Goal: Use online tool/utility: Use online tool/utility

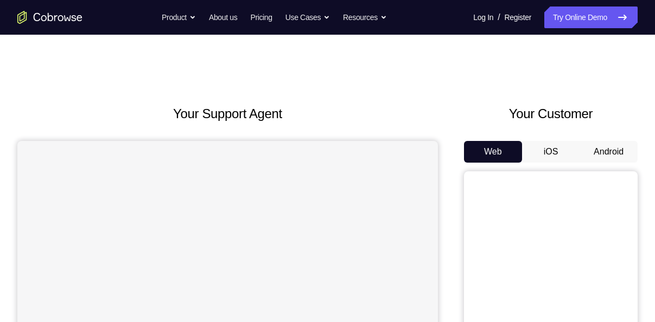
click at [617, 151] on button "Android" at bounding box center [609, 152] width 58 height 22
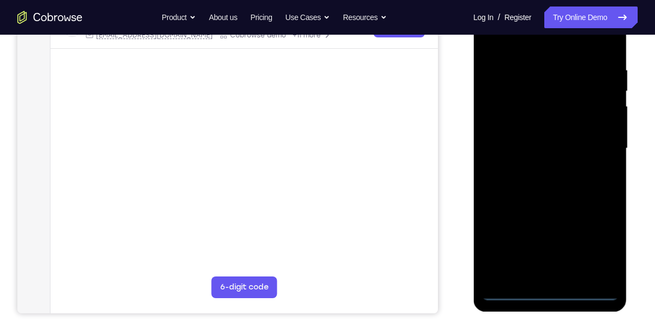
click at [551, 290] on div at bounding box center [549, 149] width 137 height 304
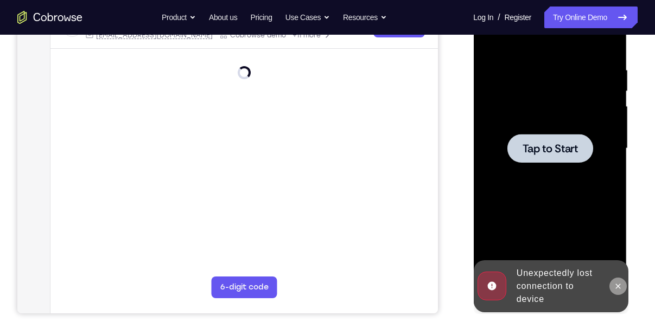
click at [620, 290] on icon at bounding box center [617, 286] width 9 height 9
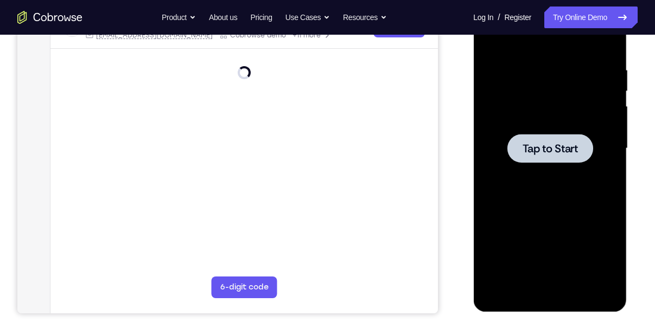
click at [551, 143] on span "Tap to Start" at bounding box center [549, 148] width 55 height 11
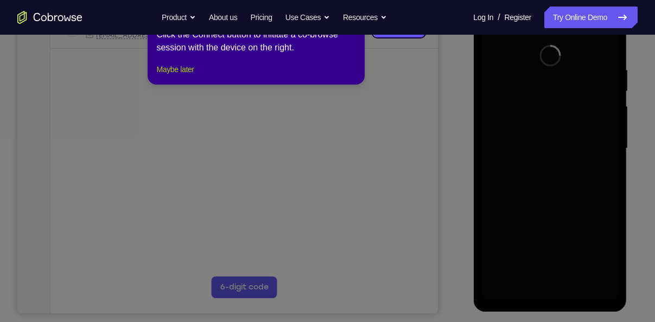
click at [184, 76] on button "Maybe later" at bounding box center [174, 69] width 37 height 13
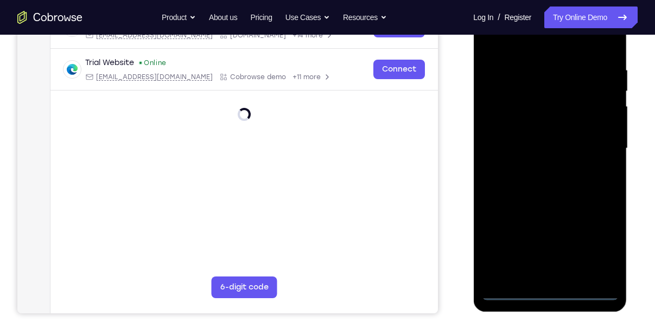
click at [552, 295] on div at bounding box center [549, 149] width 137 height 304
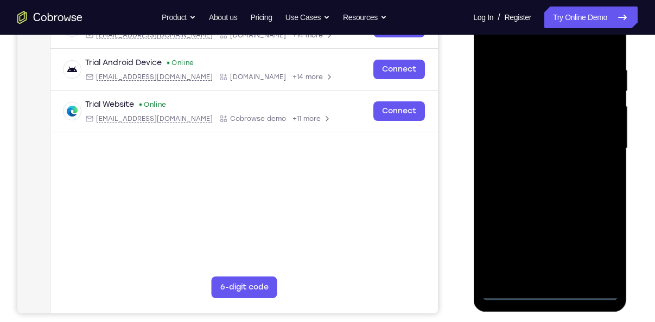
click at [601, 248] on div at bounding box center [549, 149] width 137 height 304
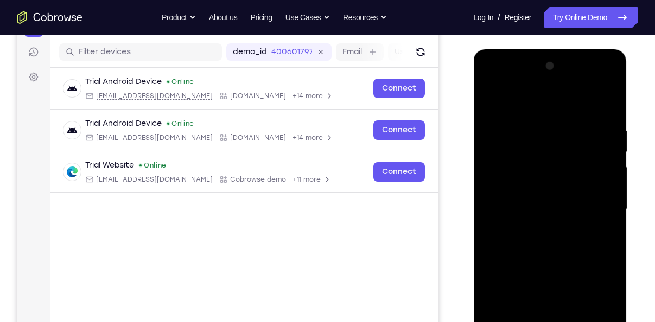
scroll to position [128, 0]
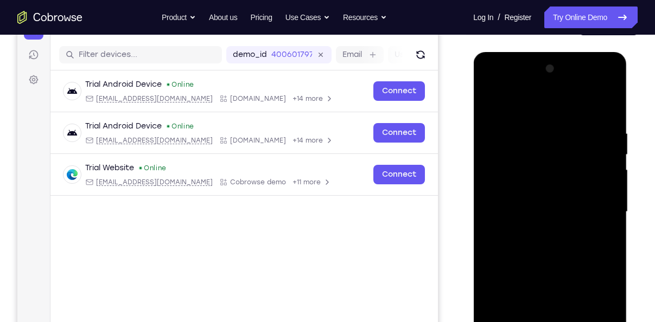
click at [491, 85] on div at bounding box center [549, 212] width 137 height 304
click at [596, 205] on div at bounding box center [549, 212] width 137 height 304
click at [532, 233] on div at bounding box center [549, 212] width 137 height 304
click at [530, 199] on div at bounding box center [549, 212] width 137 height 304
click at [524, 190] on div at bounding box center [549, 212] width 137 height 304
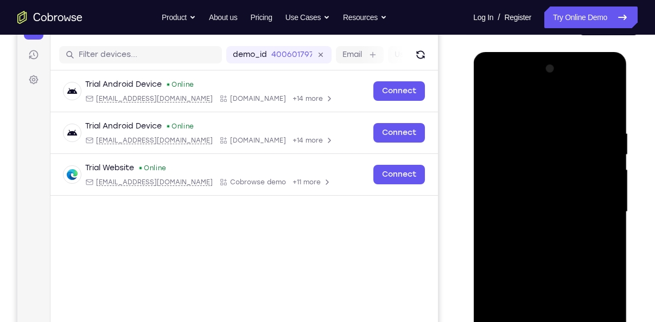
click at [556, 211] on div at bounding box center [549, 212] width 137 height 304
click at [561, 249] on div at bounding box center [549, 212] width 137 height 304
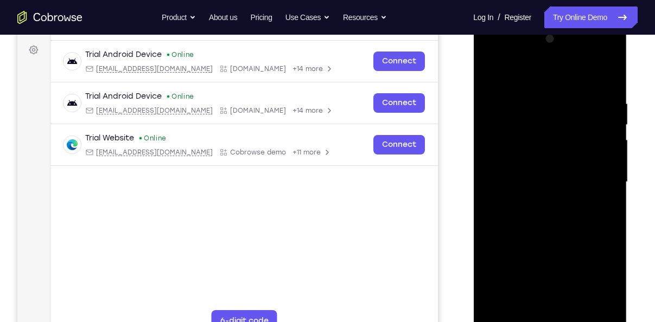
scroll to position [166, 0]
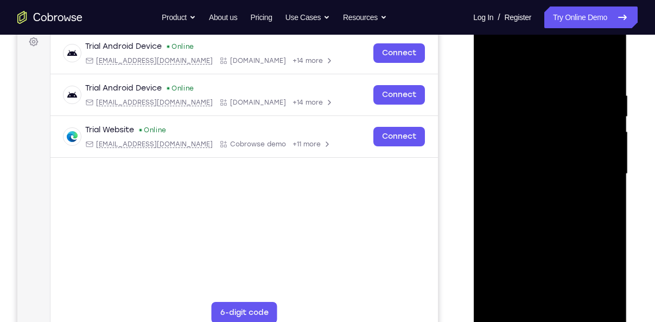
click at [548, 204] on div at bounding box center [549, 174] width 137 height 304
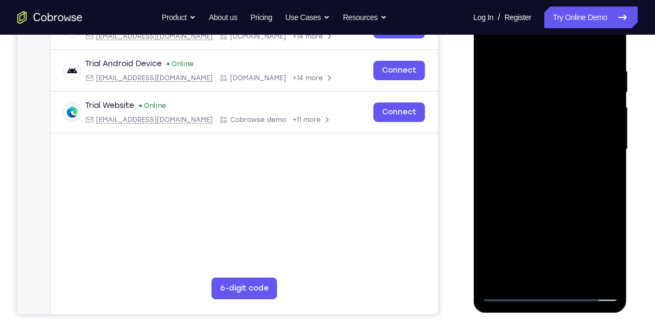
scroll to position [192, 0]
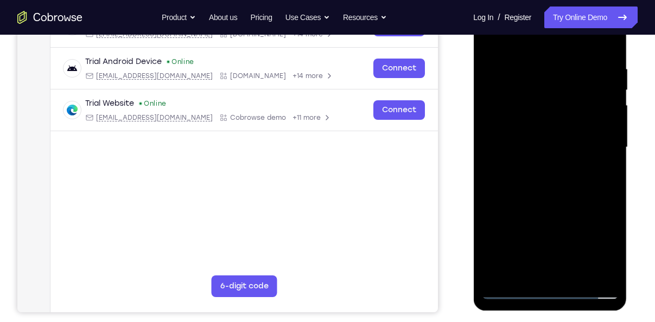
click at [547, 198] on div at bounding box center [549, 148] width 137 height 304
click at [531, 61] on div at bounding box center [549, 148] width 137 height 304
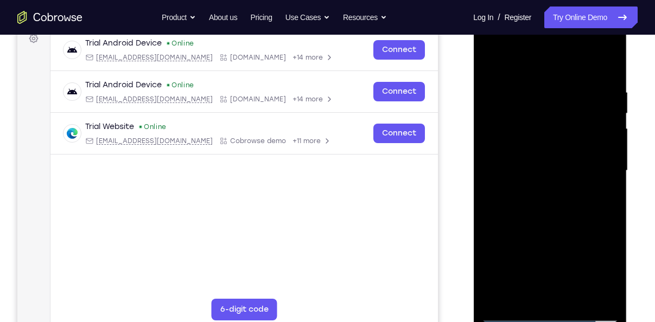
scroll to position [162, 0]
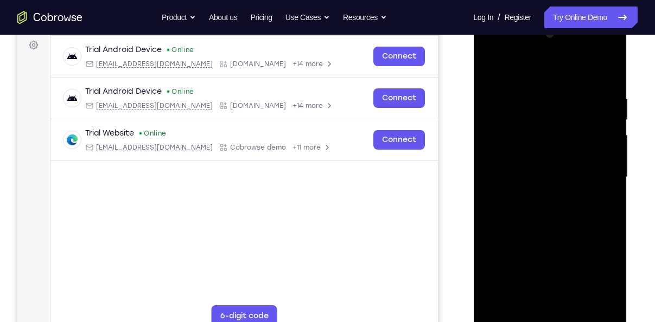
click at [603, 212] on div at bounding box center [549, 178] width 137 height 304
click at [605, 76] on div at bounding box center [549, 178] width 137 height 304
click at [606, 86] on div at bounding box center [549, 178] width 137 height 304
click at [606, 72] on div at bounding box center [549, 178] width 137 height 304
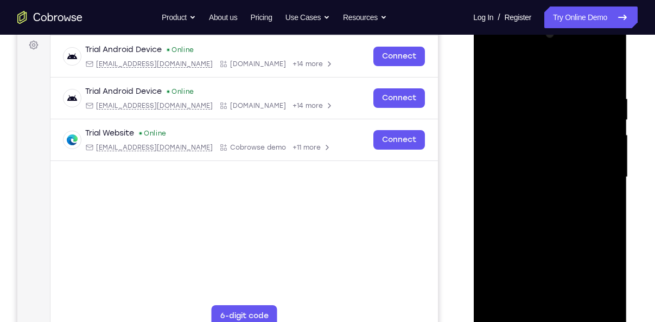
click at [611, 61] on div at bounding box center [549, 178] width 137 height 304
click at [608, 92] on div at bounding box center [549, 178] width 137 height 304
click at [593, 303] on div at bounding box center [549, 178] width 137 height 304
click at [605, 75] on div at bounding box center [549, 178] width 137 height 304
click at [608, 68] on div at bounding box center [549, 178] width 137 height 304
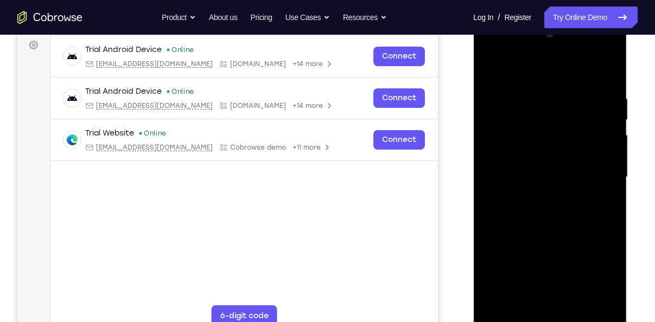
click at [577, 307] on div at bounding box center [549, 178] width 137 height 304
click at [557, 236] on div at bounding box center [549, 178] width 137 height 304
click at [535, 169] on div at bounding box center [549, 178] width 137 height 304
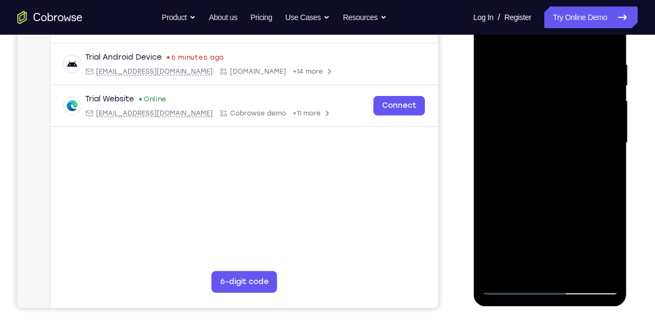
scroll to position [199, 0]
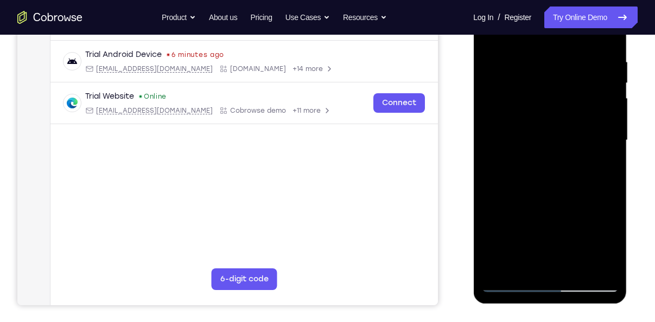
click at [515, 134] on div at bounding box center [549, 141] width 137 height 304
click at [600, 170] on div at bounding box center [549, 141] width 137 height 304
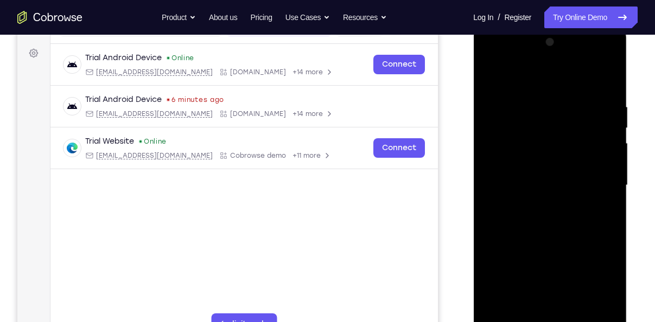
scroll to position [153, 0]
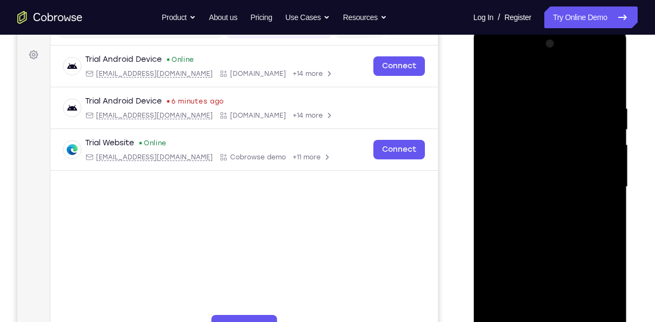
click at [492, 79] on div at bounding box center [549, 187] width 137 height 304
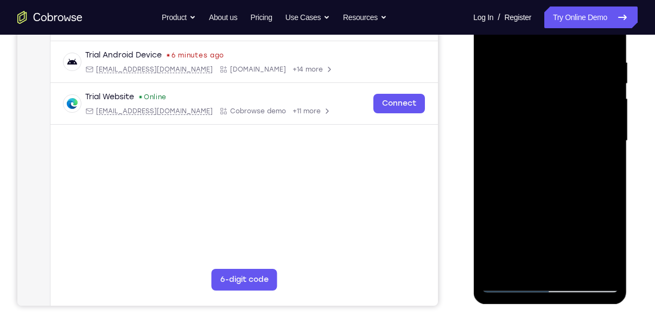
scroll to position [200, 0]
